Goal: Use online tool/utility: Utilize a website feature to perform a specific function

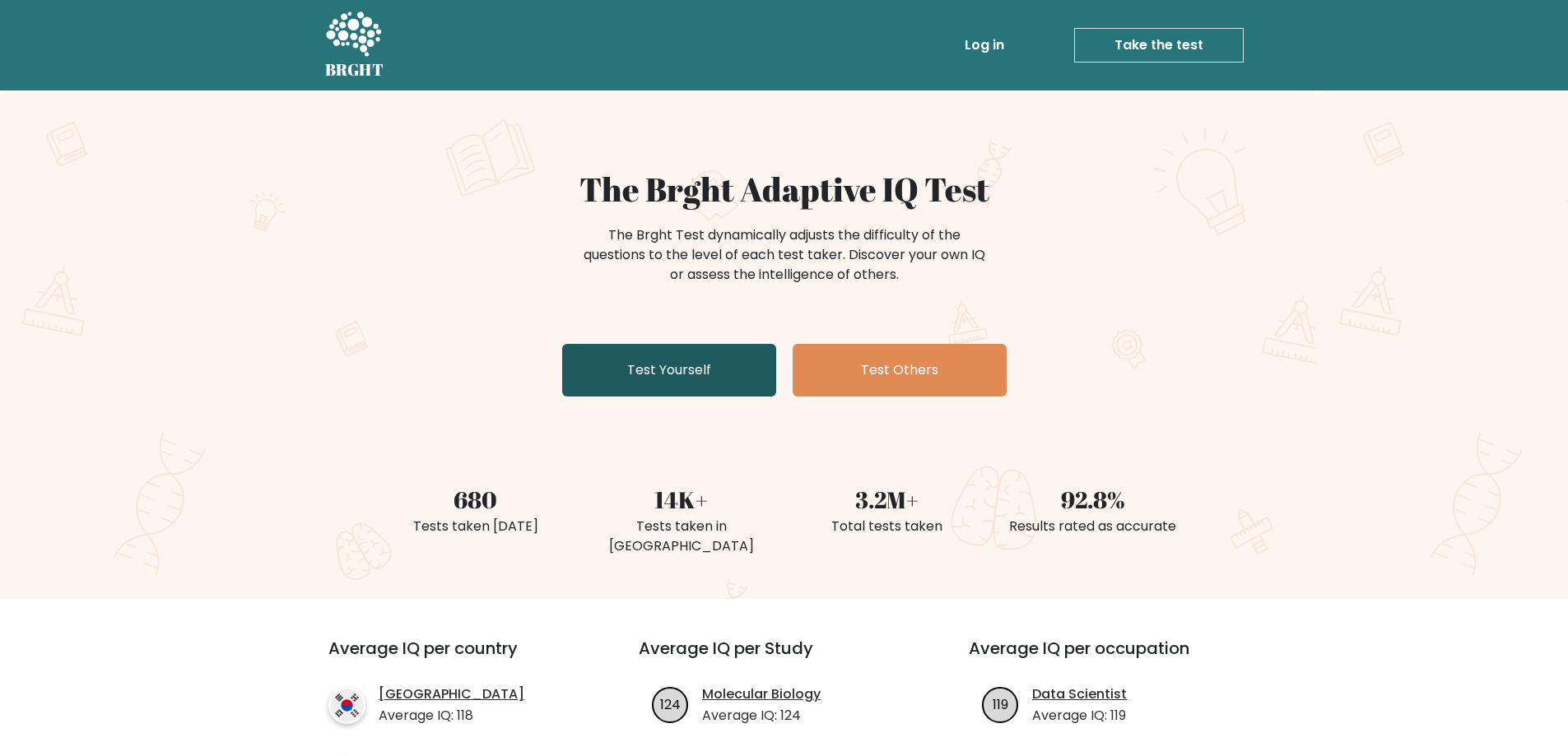
click at [689, 371] on link "Test Yourself" at bounding box center [669, 370] width 214 height 53
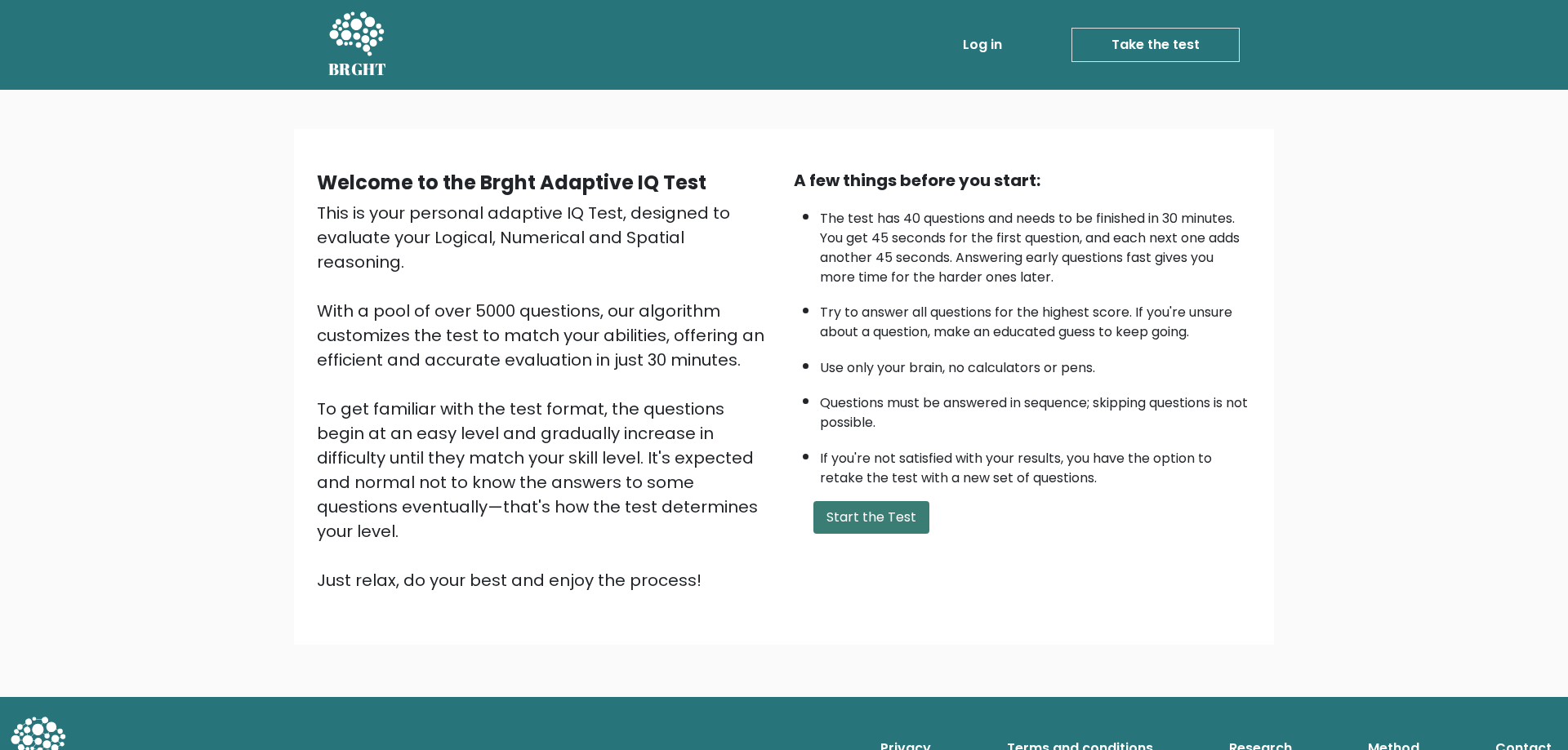
click at [864, 504] on button "Start the Test" at bounding box center [871, 517] width 116 height 32
